Goal: Task Accomplishment & Management: Use online tool/utility

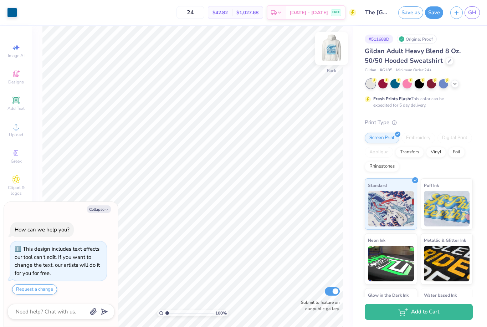
click at [330, 56] on img at bounding box center [331, 48] width 29 height 29
type textarea "x"
type input "1.3140002113406"
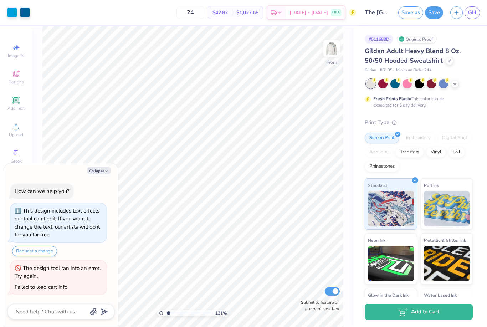
type textarea "x"
type input "1.3140002113406"
type textarea "x"
type input "1.3140002113406"
type textarea "x"
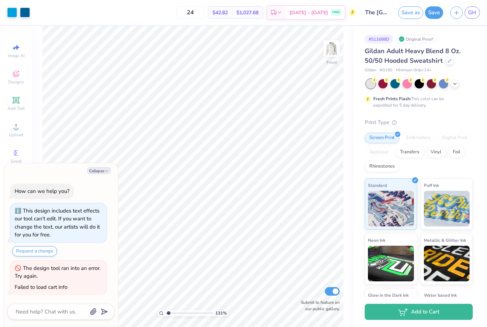
type input "1.3140002113406"
type textarea "x"
type input "1.3140002113406"
type textarea "x"
type input "1.3140002113406"
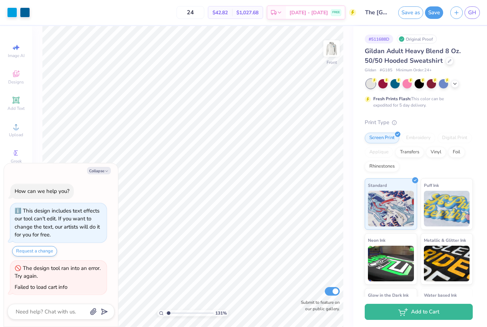
type textarea "x"
